Goal: Task Accomplishment & Management: Complete application form

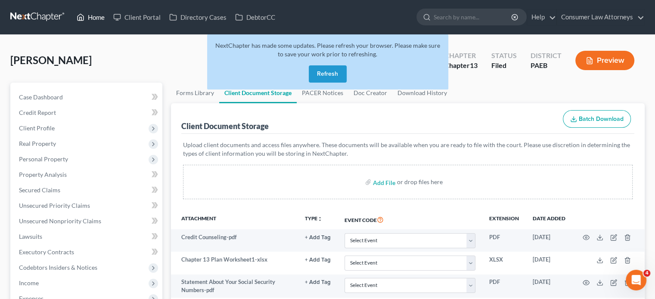
click at [90, 15] on link "Home" at bounding box center [90, 17] width 37 height 16
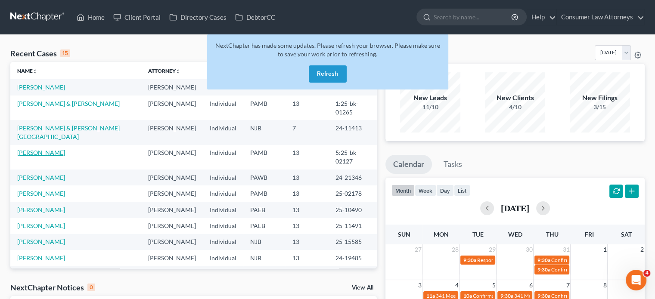
click at [46, 149] on link "[PERSON_NAME]" at bounding box center [41, 152] width 48 height 7
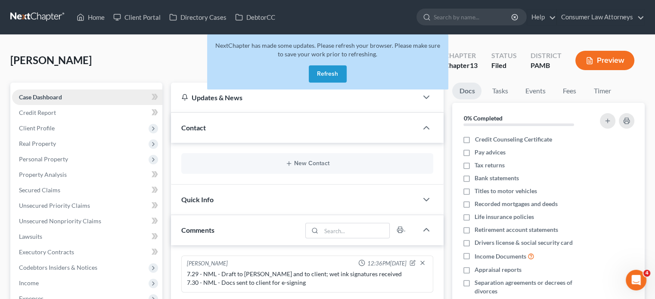
click at [55, 96] on span "Case Dashboard" at bounding box center [40, 96] width 43 height 7
click at [48, 129] on span "Client Profile" at bounding box center [37, 127] width 36 height 7
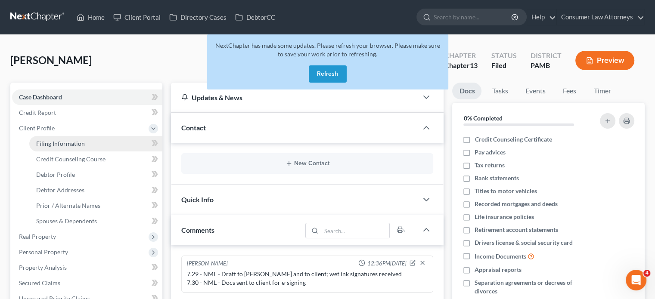
click at [62, 139] on link "Filing Information" at bounding box center [95, 144] width 133 height 16
select select "1"
select select "0"
select select "3"
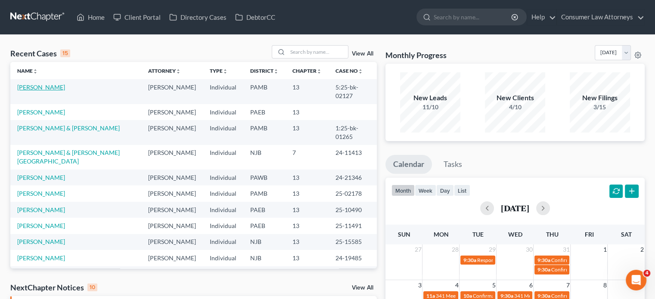
click at [43, 88] on link "[PERSON_NAME]" at bounding box center [41, 87] width 48 height 7
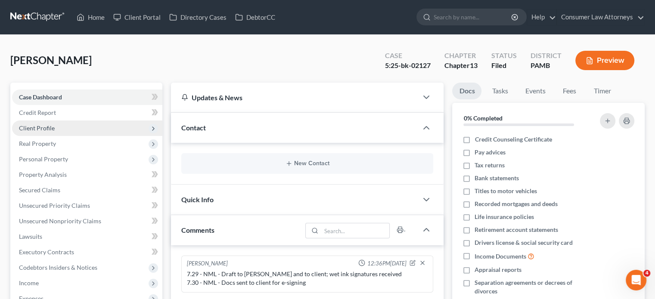
click at [54, 127] on span "Client Profile" at bounding box center [87, 129] width 150 height 16
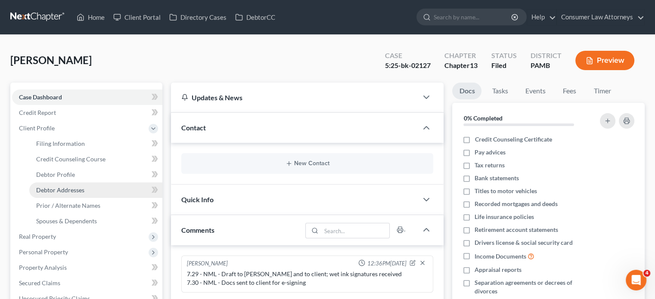
click at [59, 189] on span "Debtor Addresses" at bounding box center [60, 189] width 48 height 7
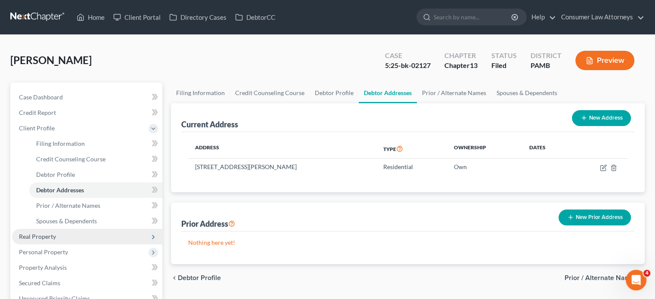
click at [50, 233] on span "Real Property" at bounding box center [37, 236] width 37 height 7
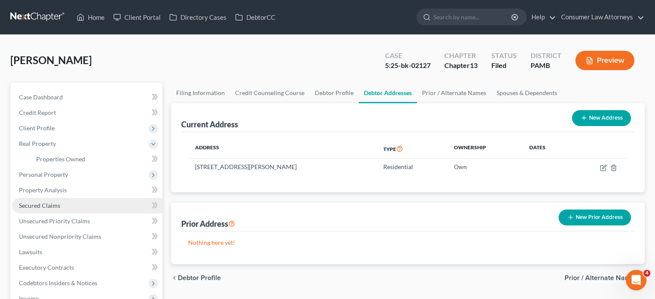
click at [60, 204] on link "Secured Claims" at bounding box center [87, 206] width 150 height 16
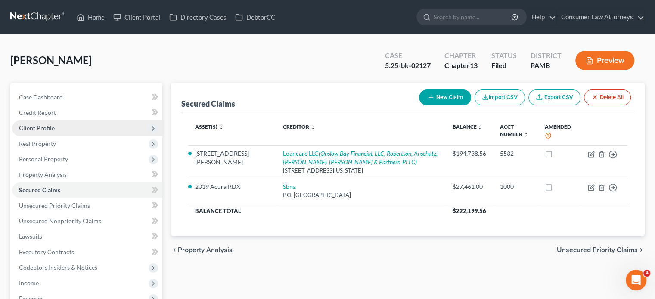
click at [36, 124] on span "Client Profile" at bounding box center [37, 127] width 36 height 7
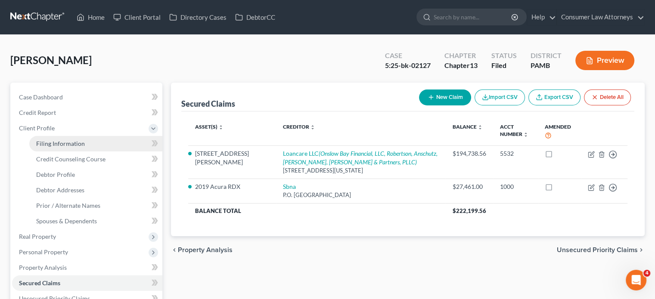
click at [40, 141] on span "Filing Information" at bounding box center [60, 143] width 49 height 7
select select "1"
select select "0"
select select "3"
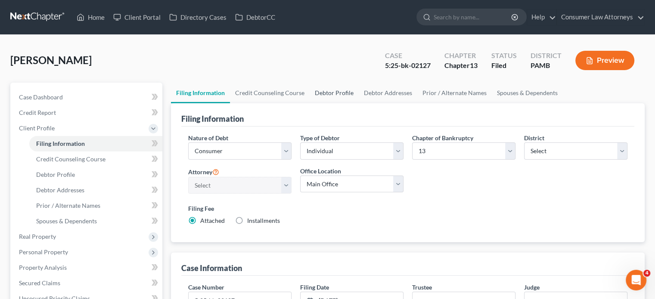
click at [327, 93] on link "Debtor Profile" at bounding box center [334, 93] width 49 height 21
select select "0"
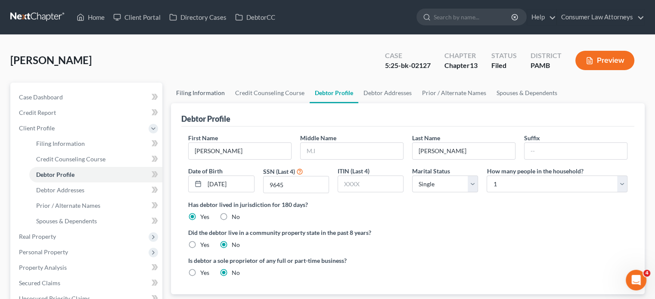
click at [211, 94] on link "Filing Information" at bounding box center [200, 93] width 59 height 21
select select "1"
select select "0"
select select "3"
select select "68"
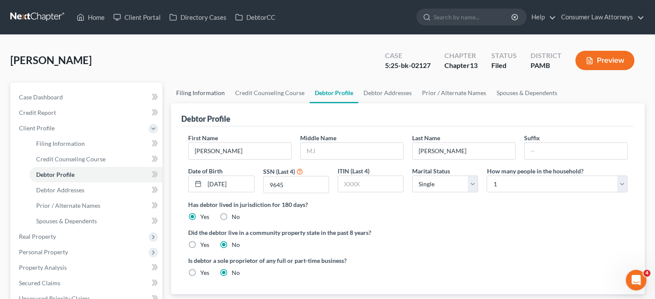
select select "19"
